Goal: Information Seeking & Learning: Learn about a topic

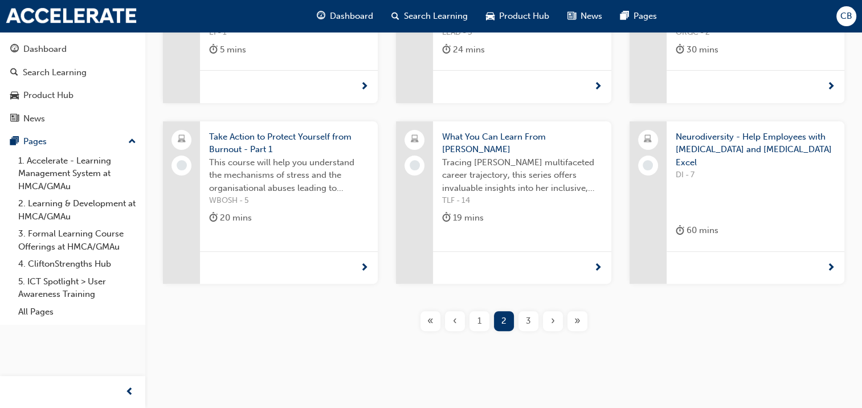
scroll to position [313, 0]
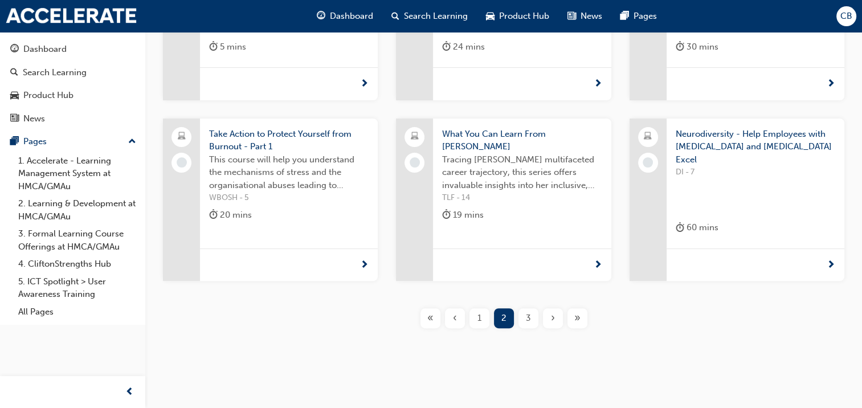
click at [552, 312] on span "›" at bounding box center [553, 318] width 4 height 13
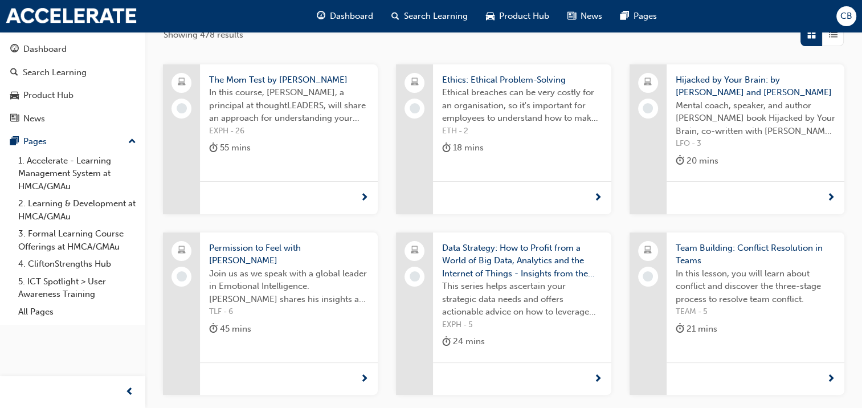
scroll to position [256, 0]
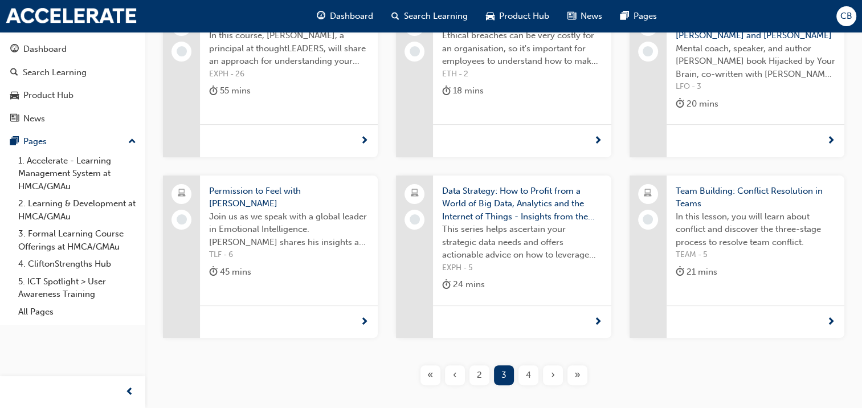
click at [529, 379] on span "4" at bounding box center [528, 375] width 5 height 13
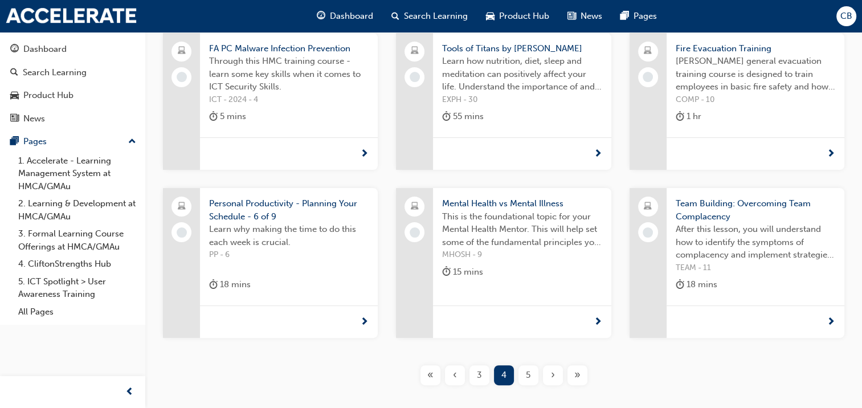
scroll to position [256, 0]
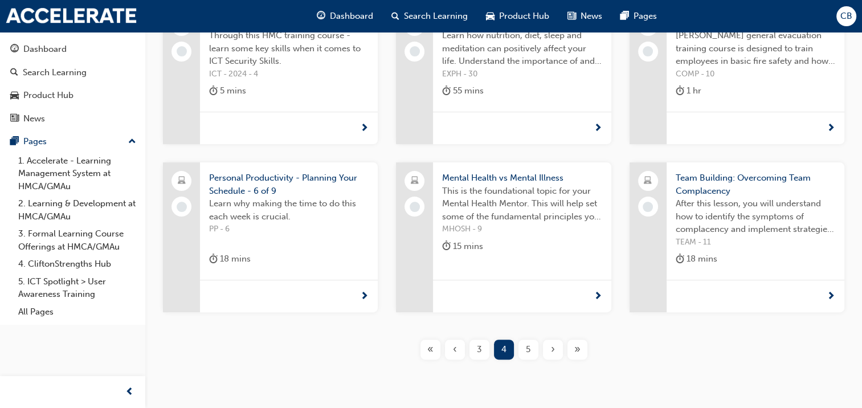
click at [520, 354] on div "5" at bounding box center [529, 350] width 20 height 20
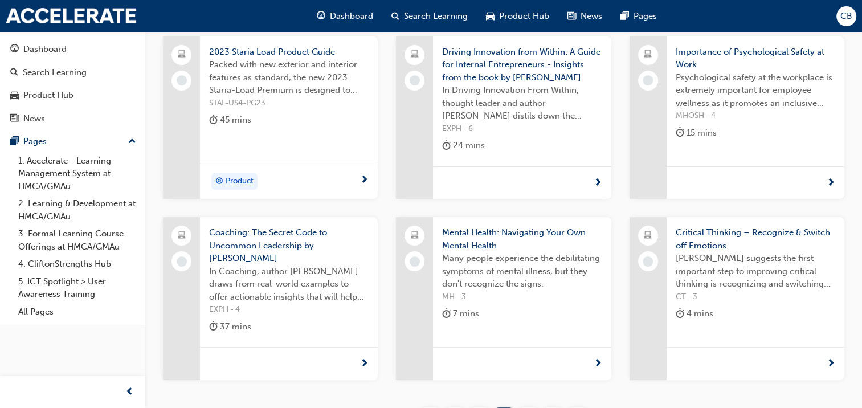
scroll to position [199, 0]
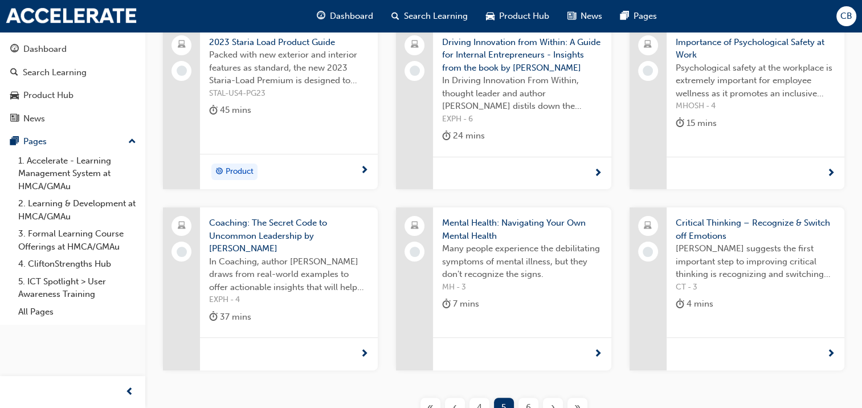
scroll to position [256, 0]
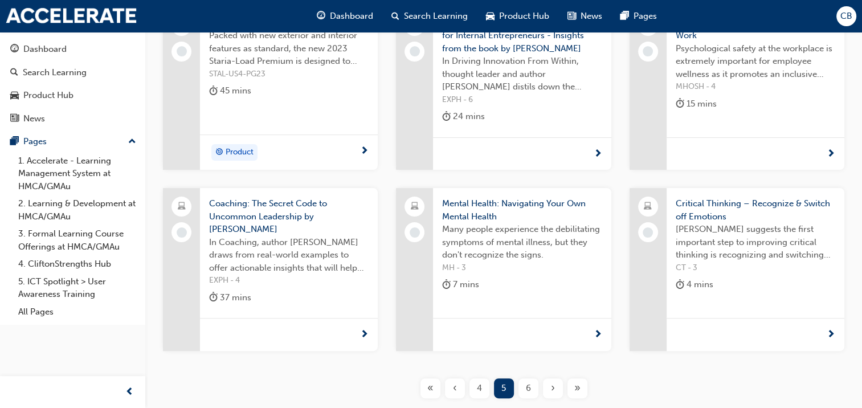
click at [527, 388] on span "6" at bounding box center [528, 388] width 5 height 13
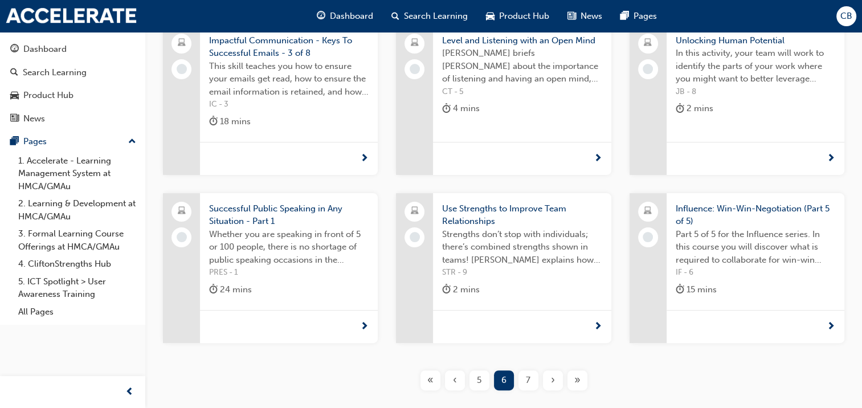
scroll to position [256, 0]
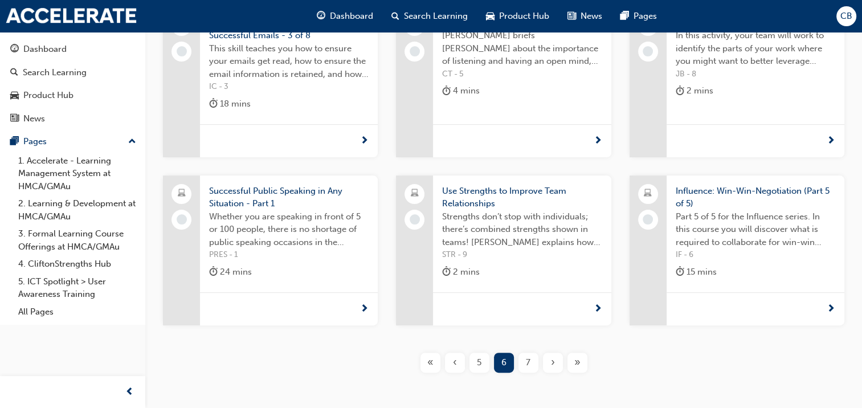
click at [529, 362] on span "7" at bounding box center [528, 362] width 5 height 13
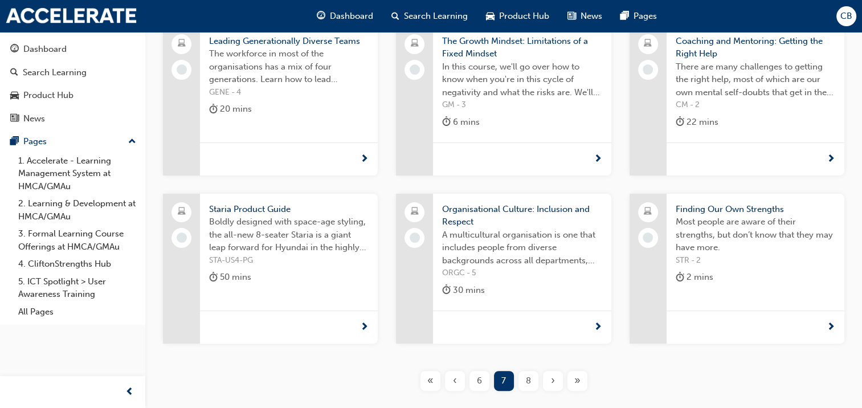
scroll to position [256, 0]
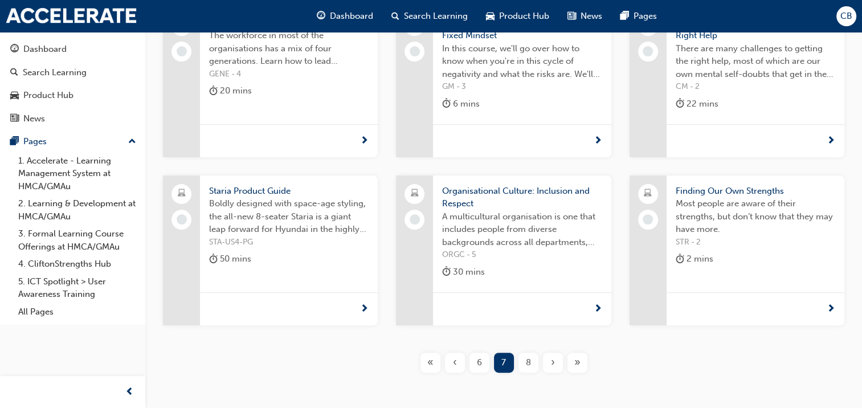
click at [526, 361] on span "8" at bounding box center [528, 362] width 5 height 13
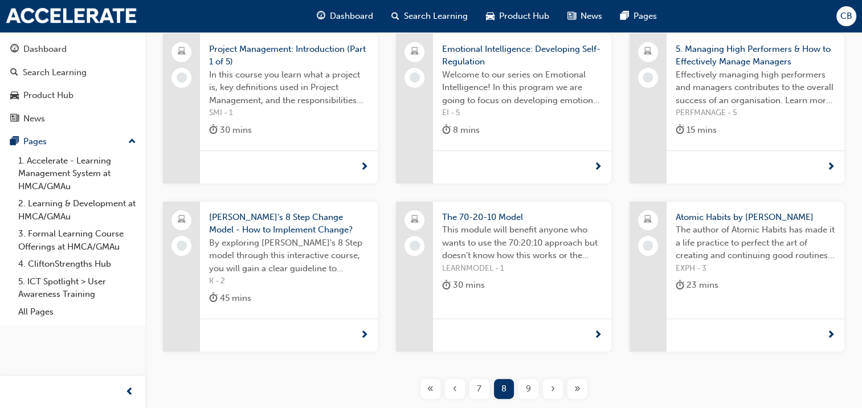
scroll to position [256, 0]
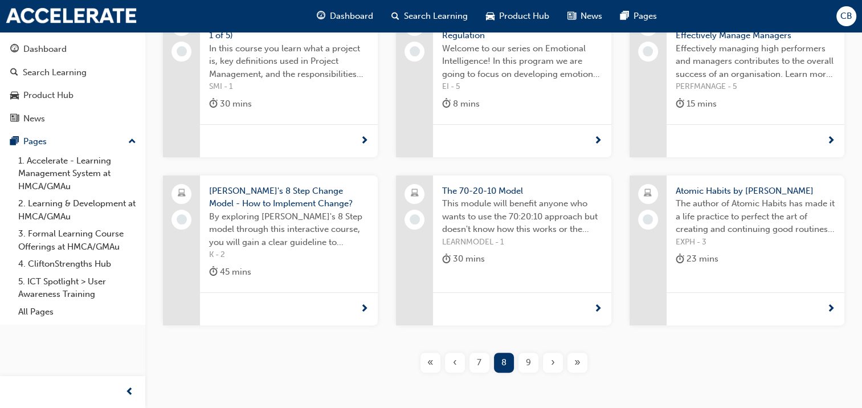
click at [528, 365] on span "9" at bounding box center [528, 362] width 5 height 13
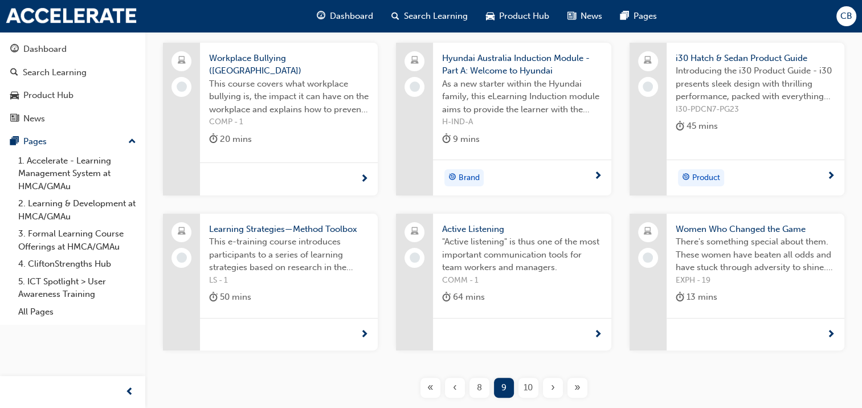
scroll to position [256, 0]
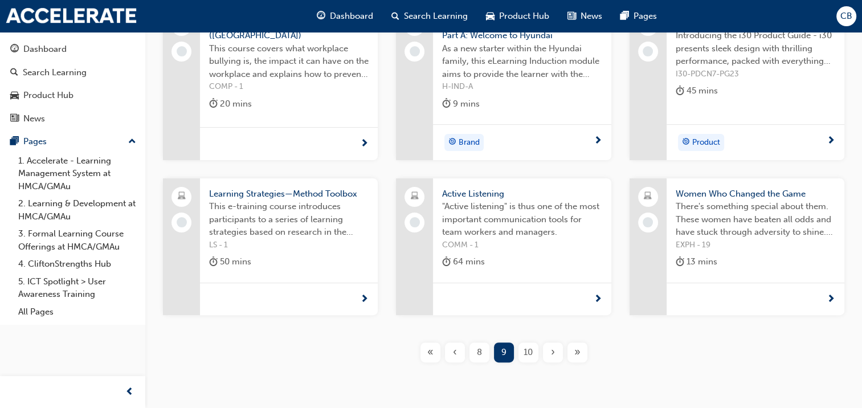
click at [533, 354] on div "10" at bounding box center [529, 353] width 20 height 20
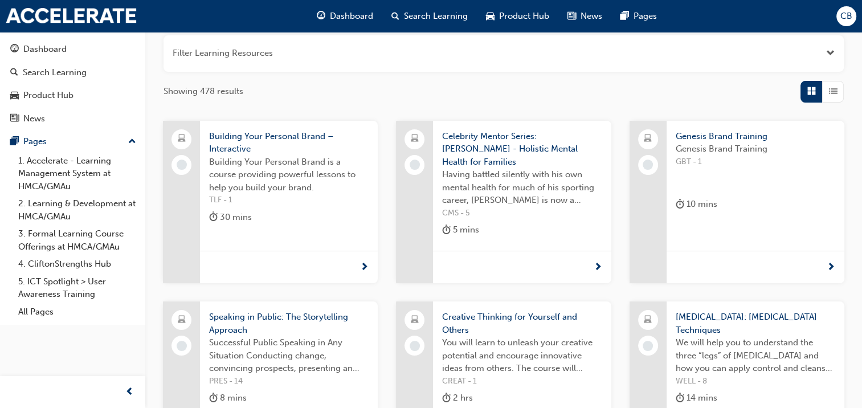
scroll to position [142, 0]
click at [95, 267] on link "4. CliftonStrengths Hub" at bounding box center [77, 264] width 127 height 18
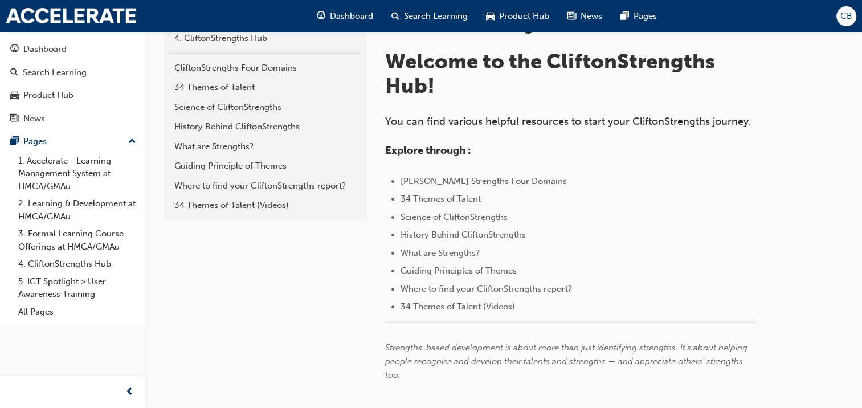
scroll to position [285, 0]
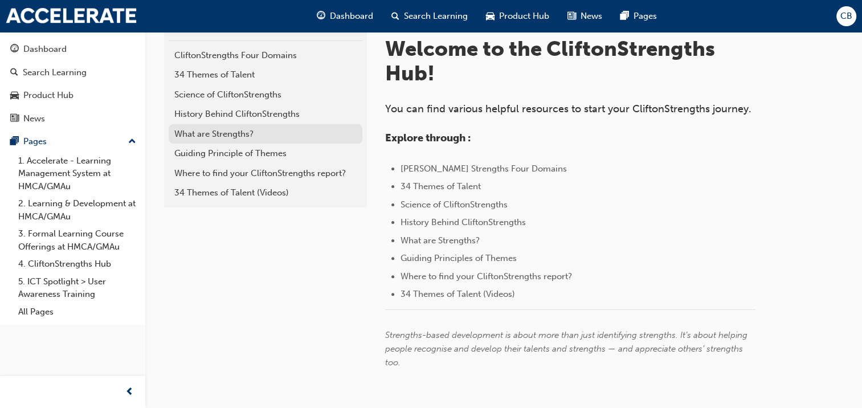
click at [248, 134] on div "What are Strengths?" at bounding box center [265, 134] width 182 height 13
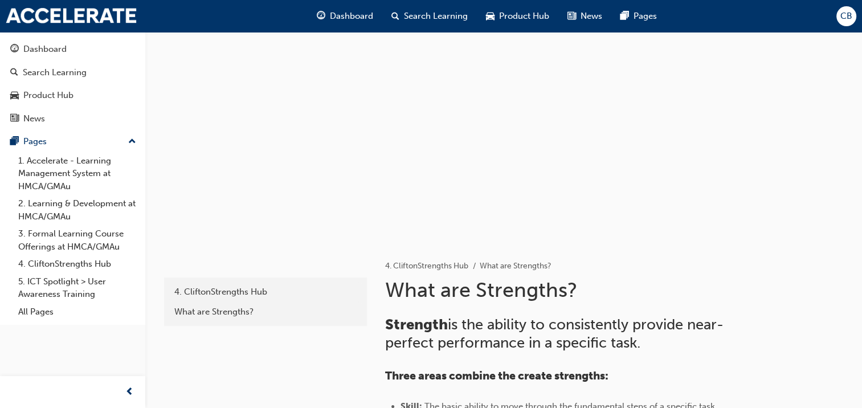
scroll to position [6, 0]
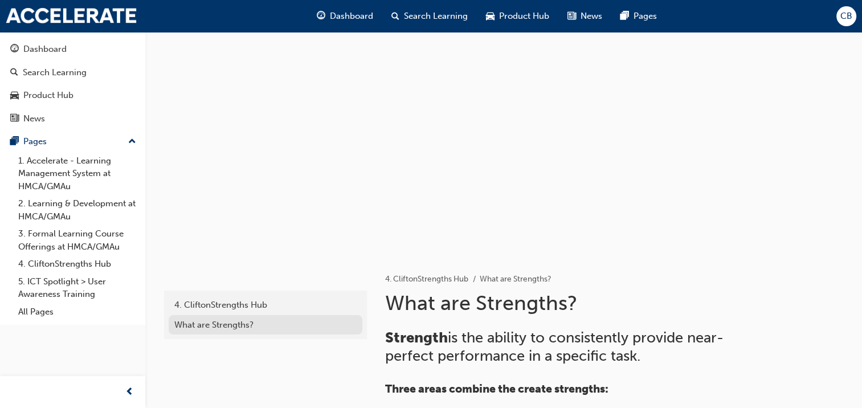
click at [217, 319] on div "What are Strengths?" at bounding box center [265, 325] width 182 height 13
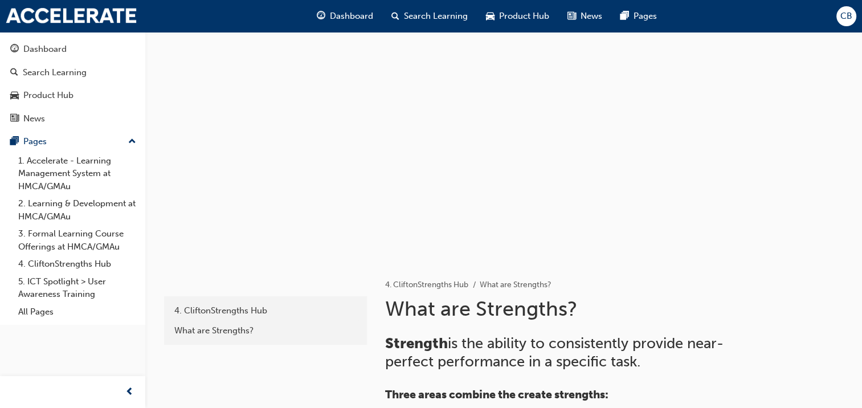
scroll to position [285, 0]
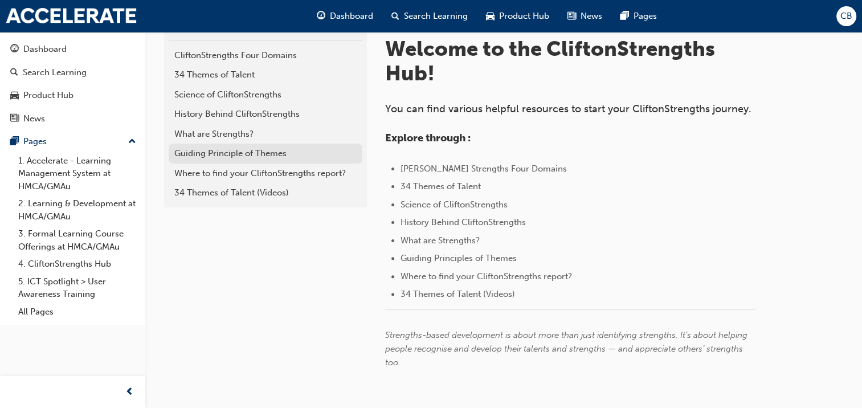
click at [221, 150] on div "Guiding Principle of Themes" at bounding box center [265, 153] width 182 height 13
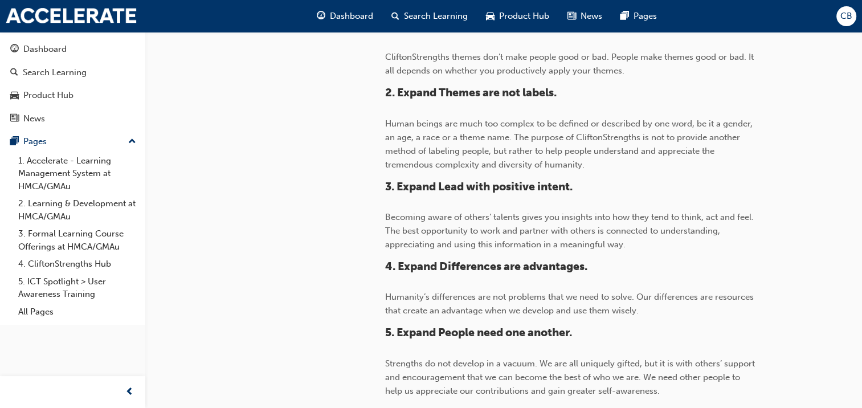
scroll to position [429, 0]
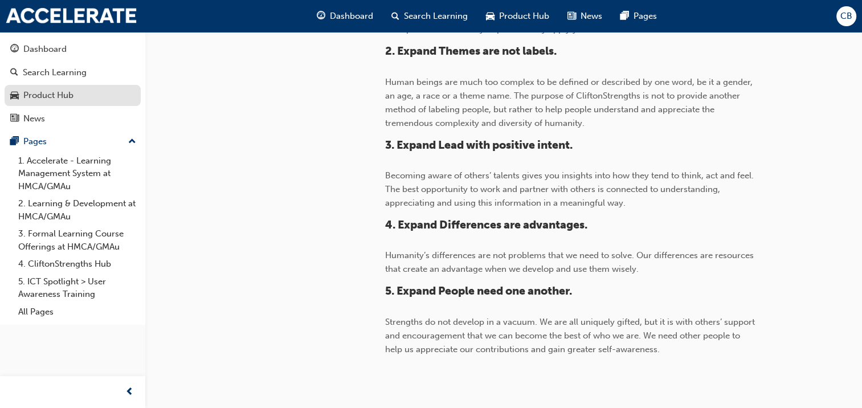
click at [60, 95] on div "Product Hub" at bounding box center [48, 95] width 50 height 13
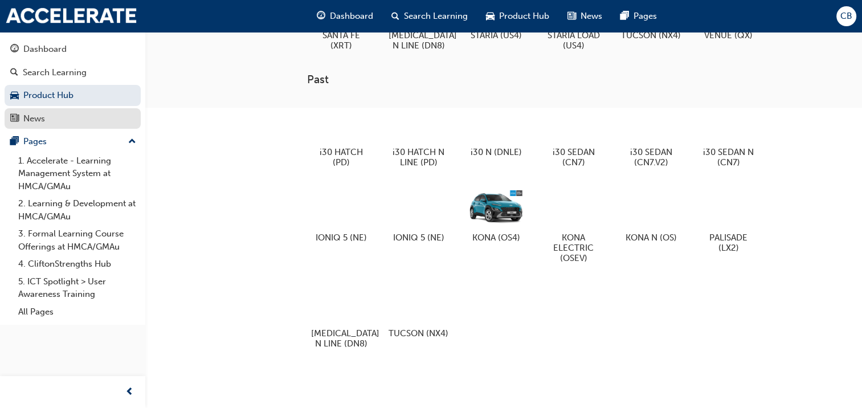
click at [44, 118] on div "News" at bounding box center [34, 118] width 22 height 13
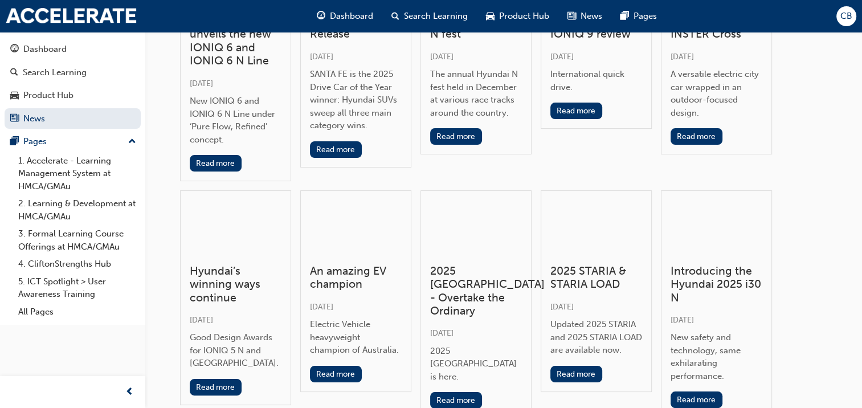
scroll to position [171, 0]
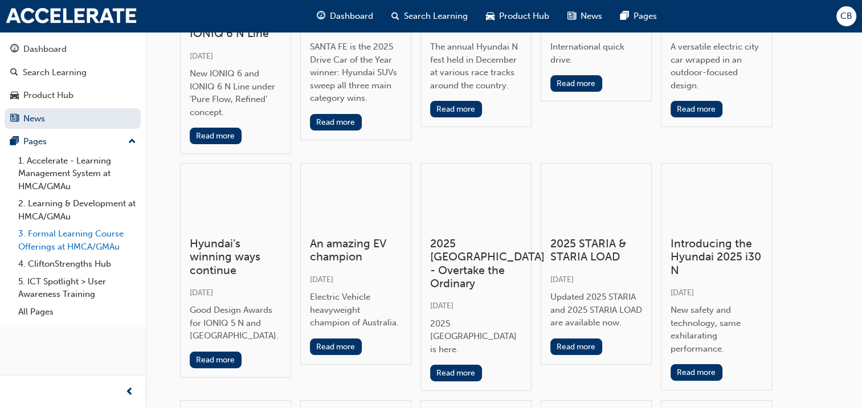
click at [63, 244] on link "3. Formal Learning Course Offerings at HMCA/GMAu" at bounding box center [77, 240] width 127 height 30
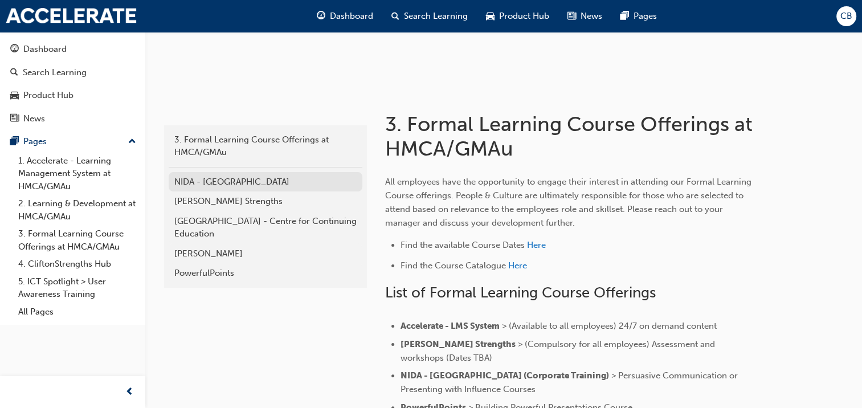
scroll to position [114, 0]
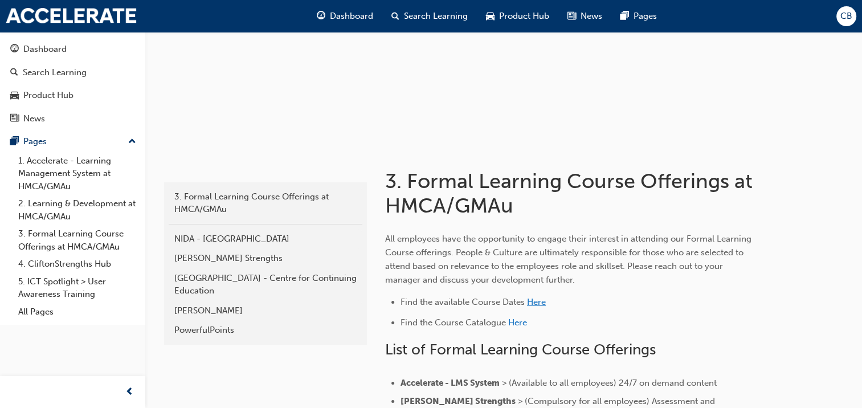
click at [533, 304] on span "Here" at bounding box center [536, 302] width 19 height 10
